Goal: Check status: Check status

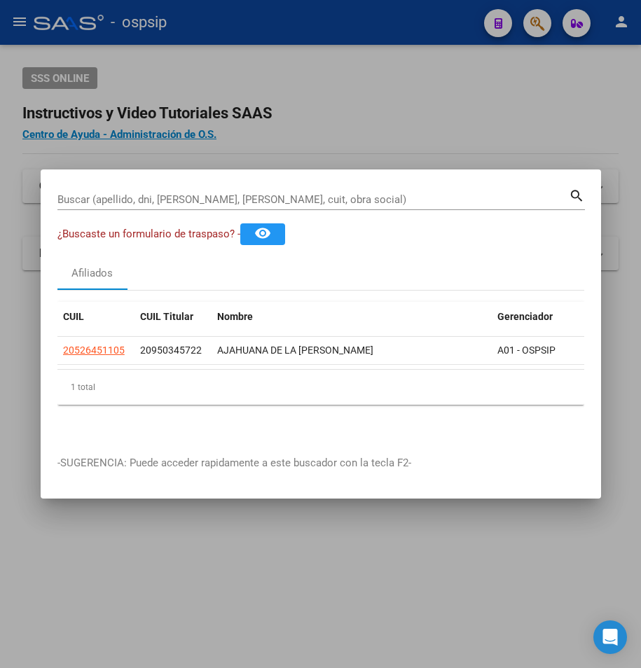
click at [439, 103] on div at bounding box center [320, 334] width 641 height 668
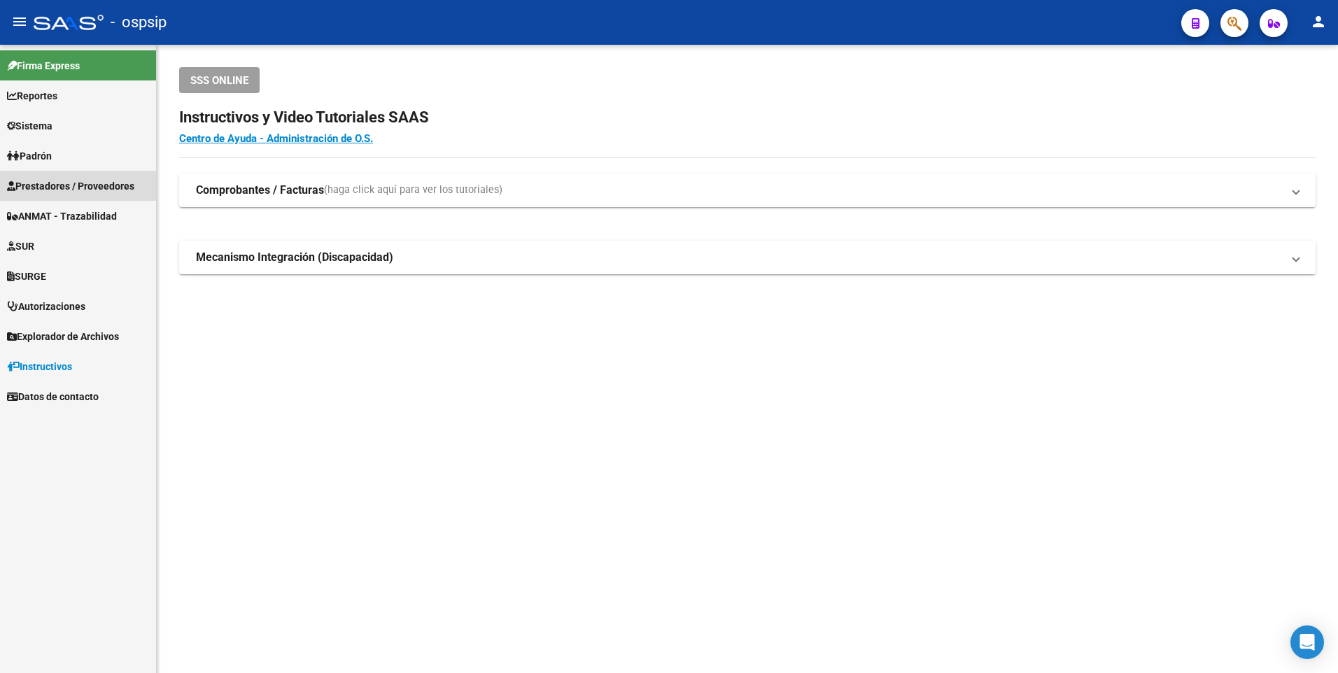
click at [97, 187] on span "Prestadores / Proveedores" at bounding box center [70, 186] width 127 height 15
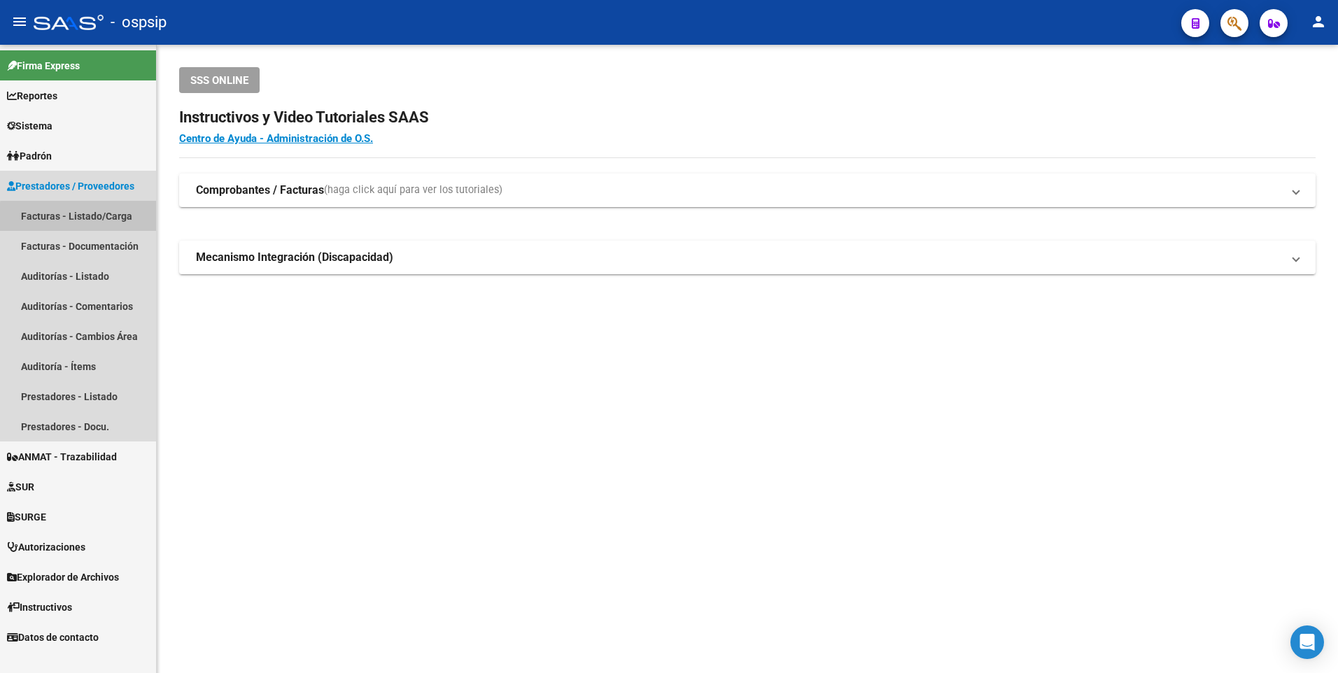
click at [94, 218] on link "Facturas - Listado/Carga" at bounding box center [78, 216] width 156 height 30
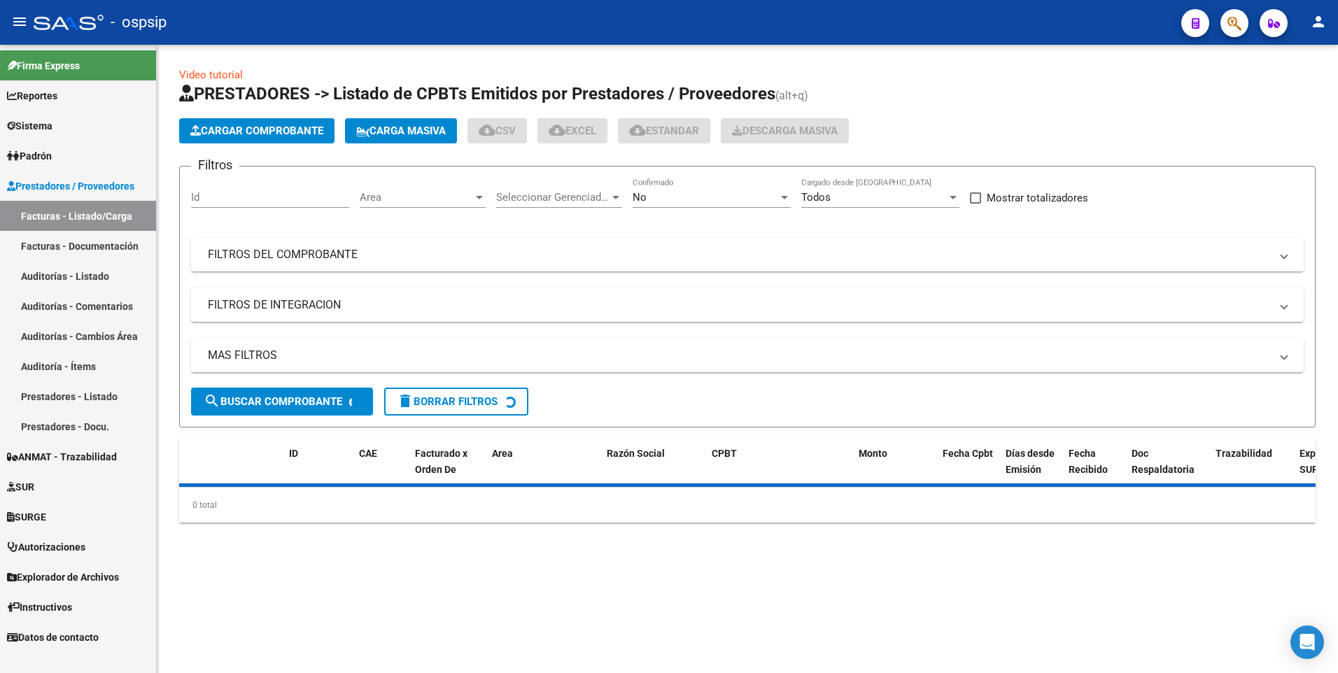
drag, startPoint x: 334, startPoint y: 254, endPoint x: 370, endPoint y: 286, distance: 48.1
click at [335, 254] on mat-panel-title "FILTROS DEL COMPROBANTE" at bounding box center [739, 254] width 1063 height 15
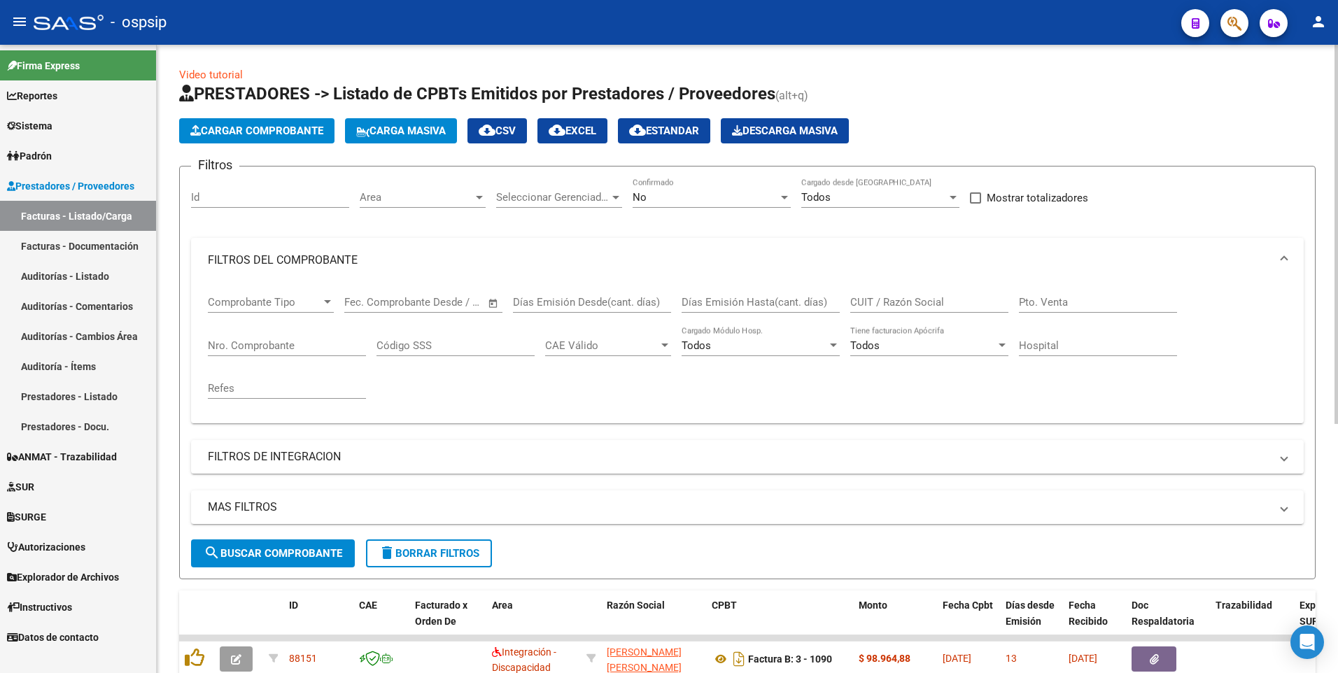
click at [279, 356] on div "Nro. Comprobante" at bounding box center [287, 347] width 158 height 43
click at [274, 347] on input "Nro. Comprobante" at bounding box center [287, 346] width 158 height 13
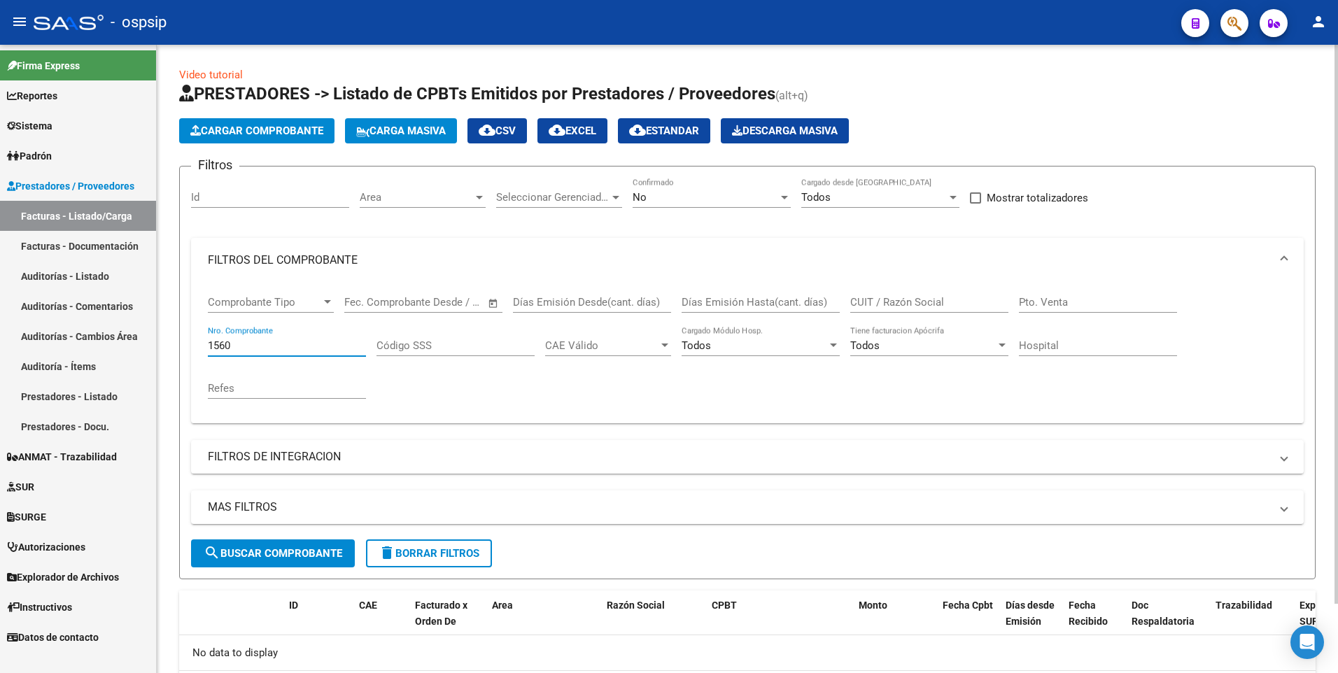
type input "1560"
click at [640, 206] on div "No Confirmado" at bounding box center [712, 193] width 158 height 30
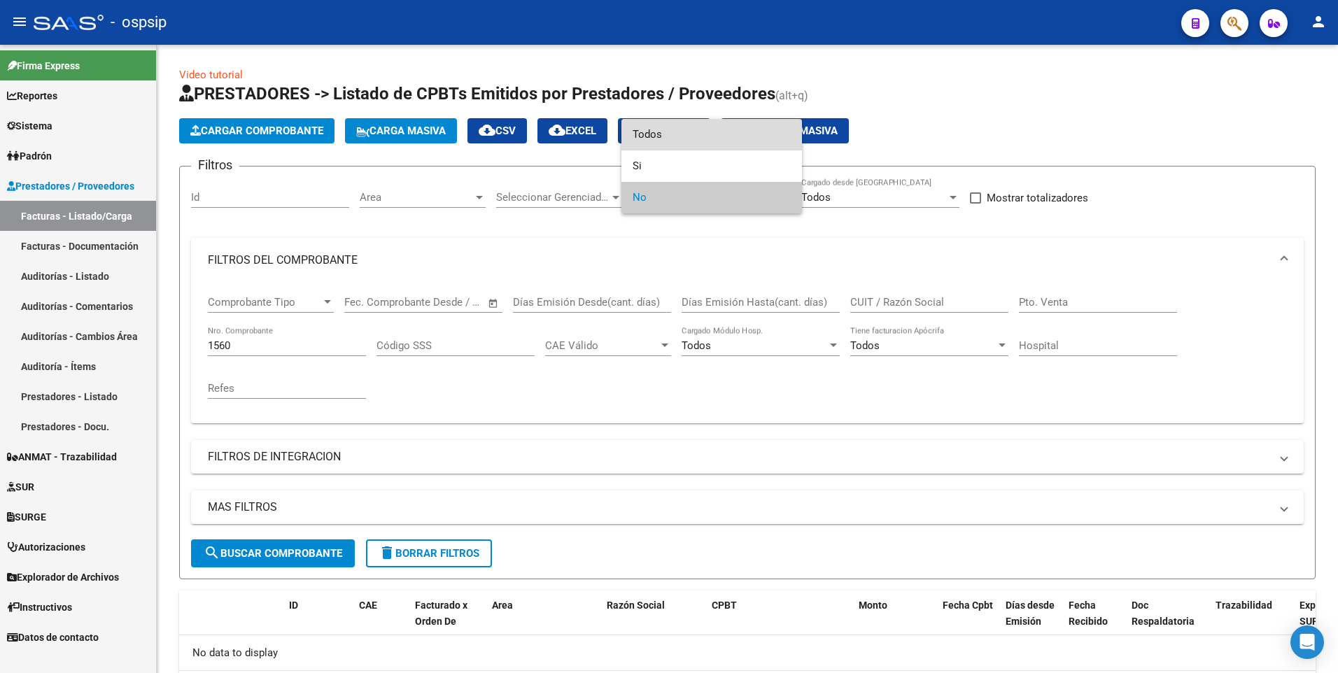
click at [640, 130] on span "Todos" at bounding box center [712, 135] width 158 height 32
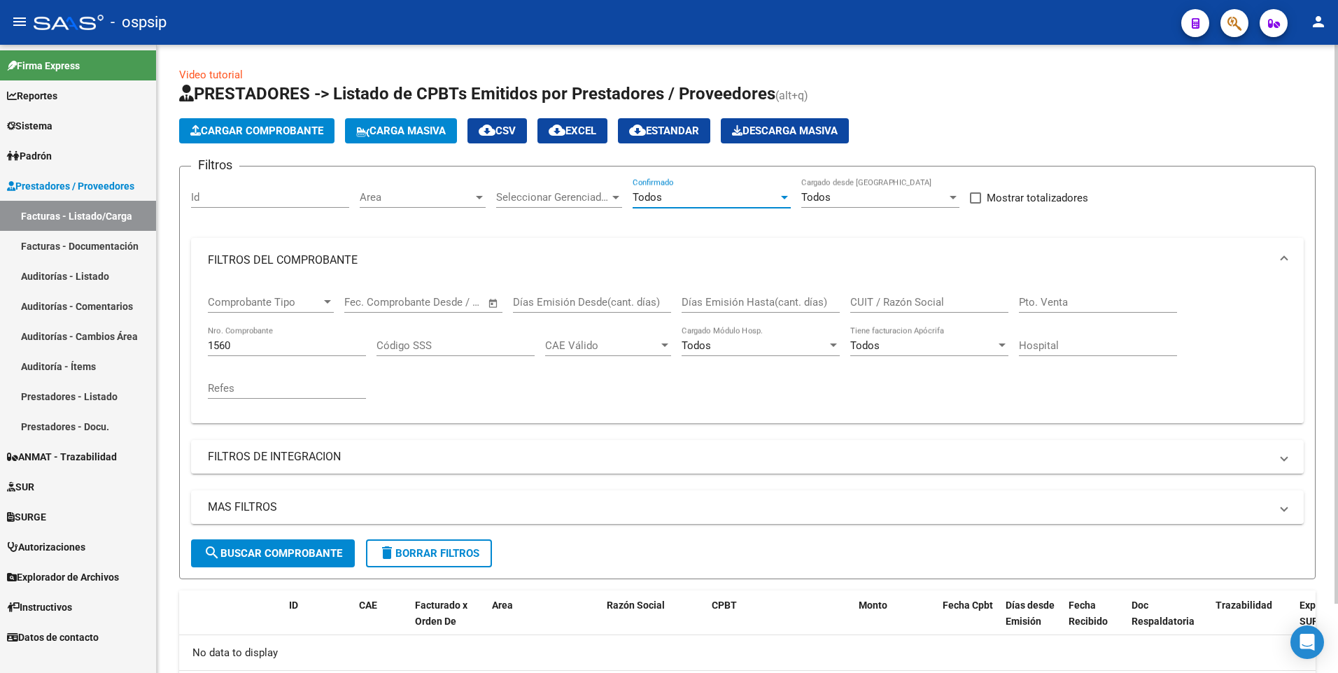
click at [285, 556] on span "search Buscar Comprobante" at bounding box center [273, 553] width 139 height 13
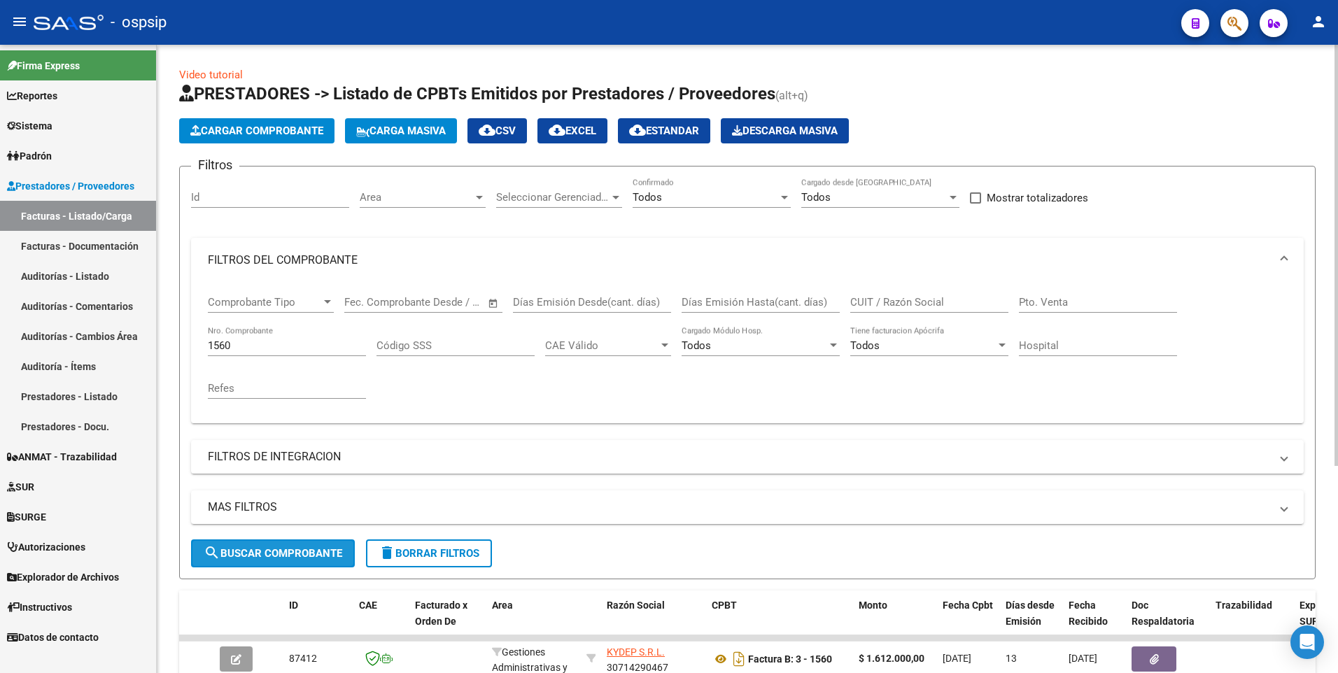
click at [304, 552] on span "search Buscar Comprobante" at bounding box center [273, 553] width 139 height 13
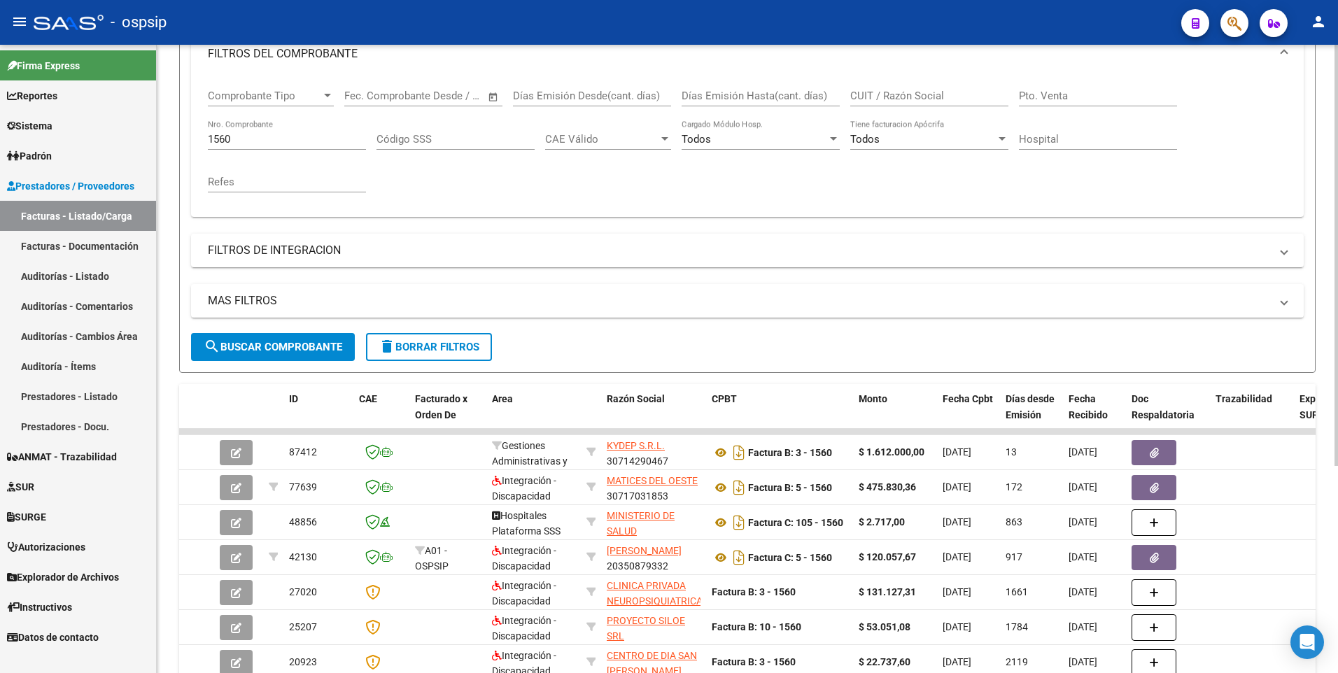
scroll to position [210, 0]
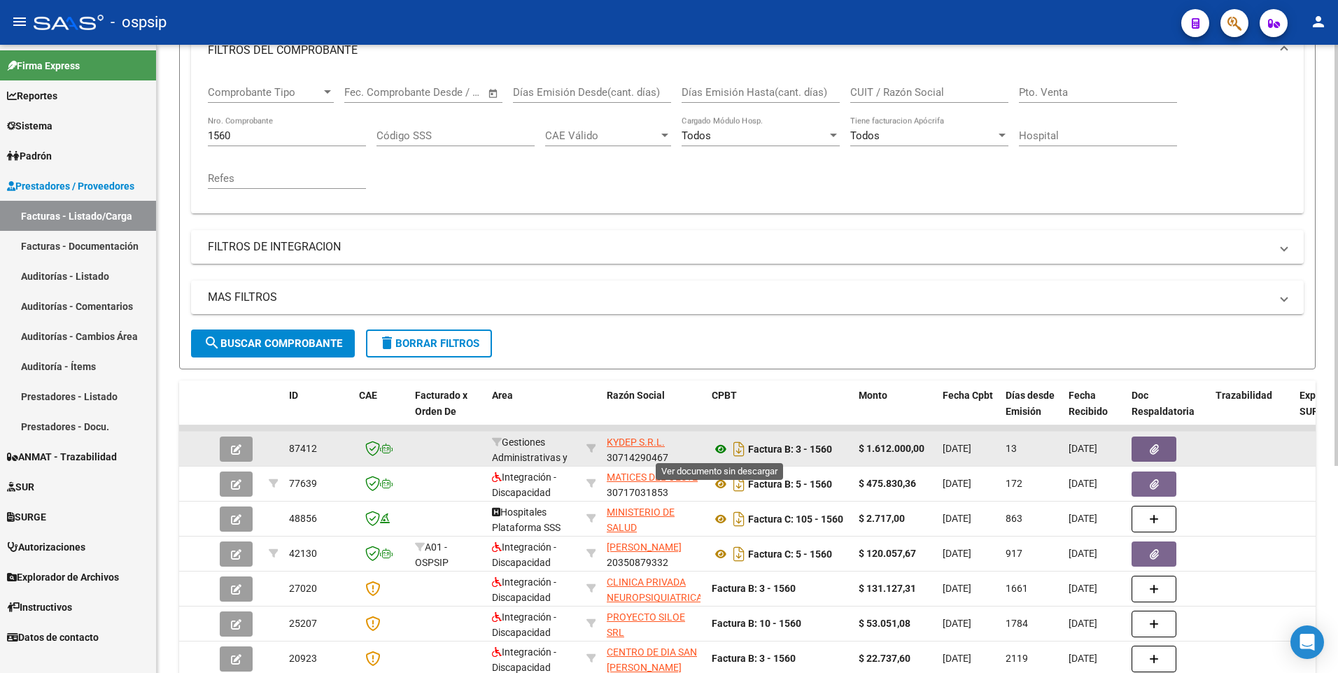
click at [640, 445] on icon at bounding box center [721, 449] width 18 height 17
